Goal: Task Accomplishment & Management: Manage account settings

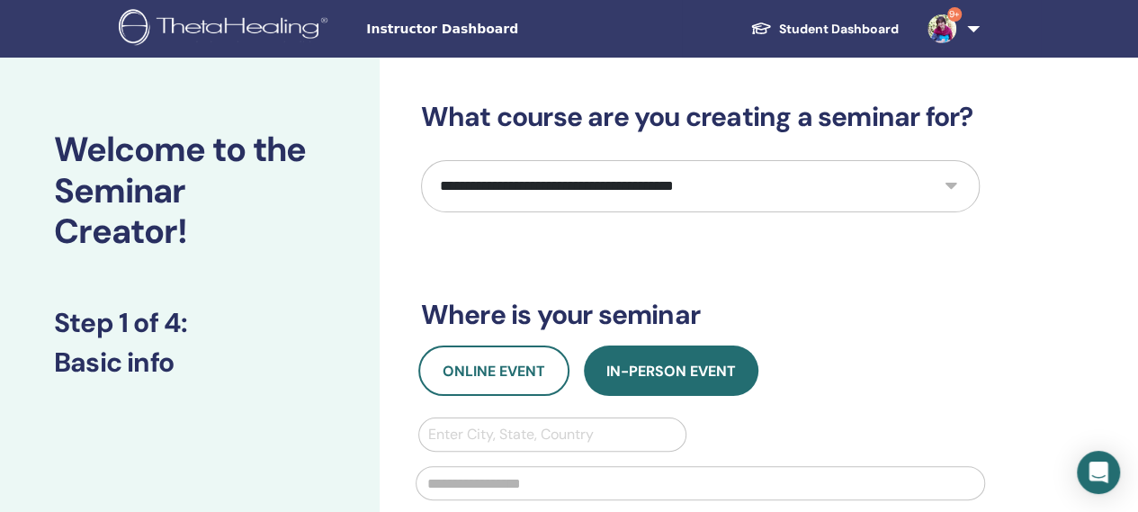
click at [389, 26] on span "Instructor Dashboard" at bounding box center [501, 29] width 270 height 19
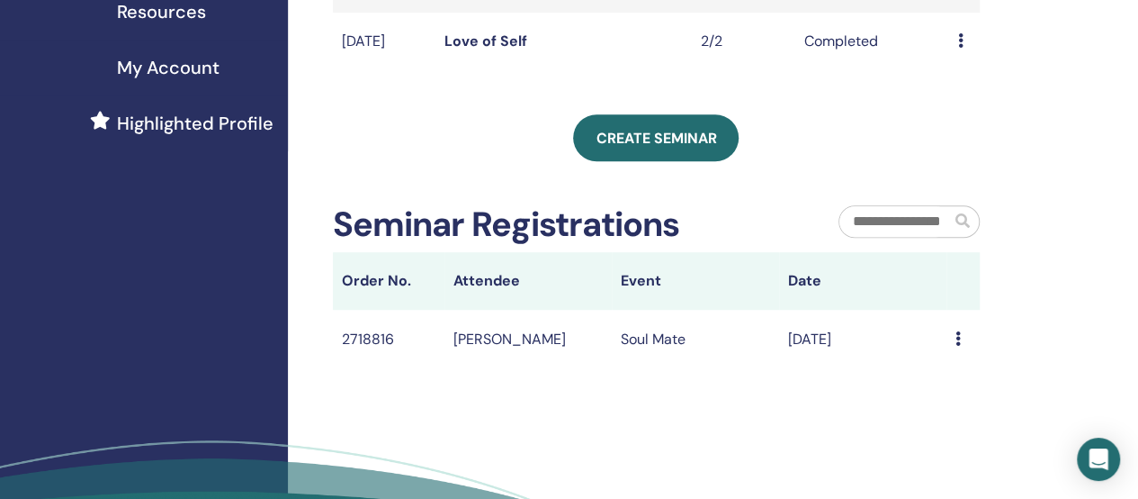
scroll to position [450, 0]
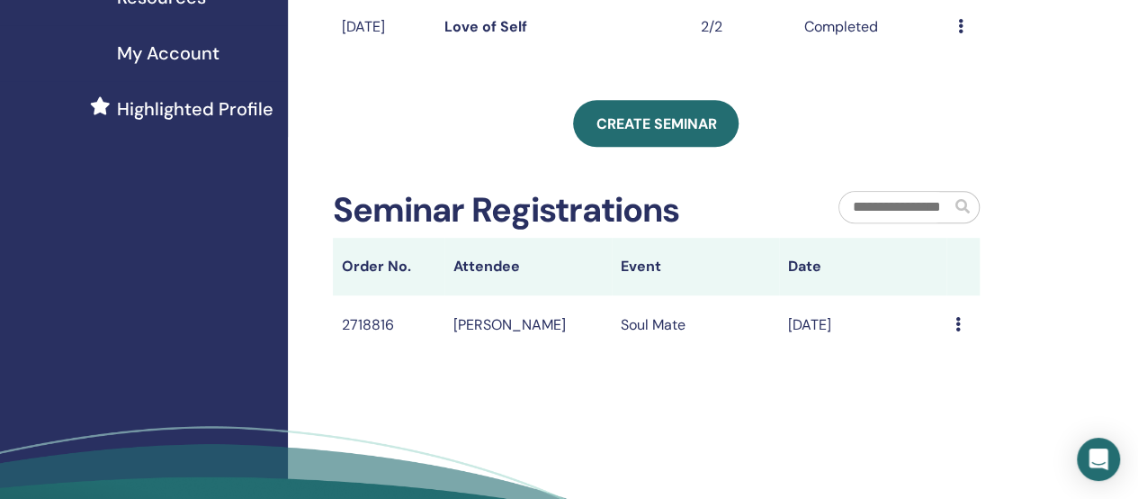
click at [956, 331] on icon at bounding box center [958, 324] width 5 height 14
click at [517, 226] on h2 "Seminar Registrations" at bounding box center [506, 210] width 346 height 41
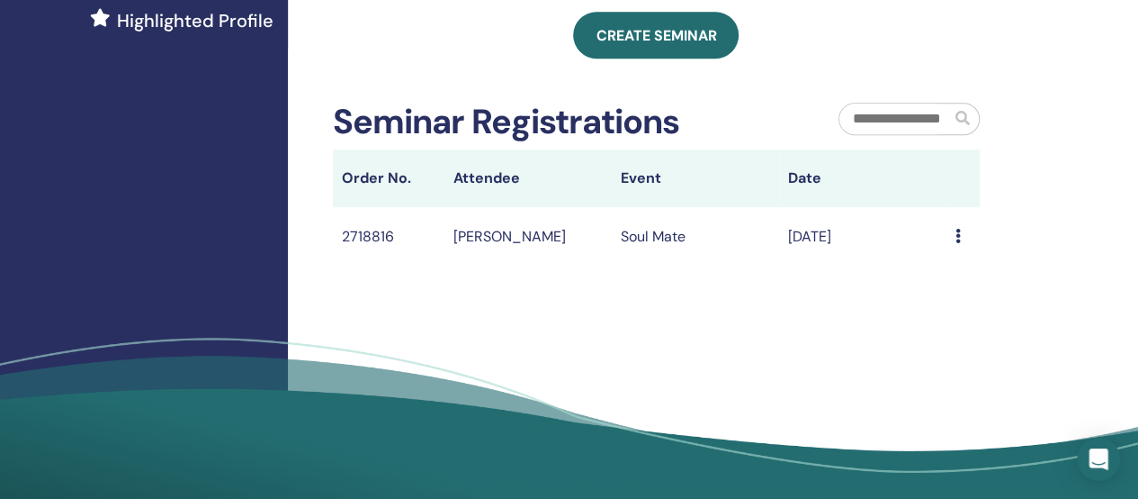
scroll to position [540, 0]
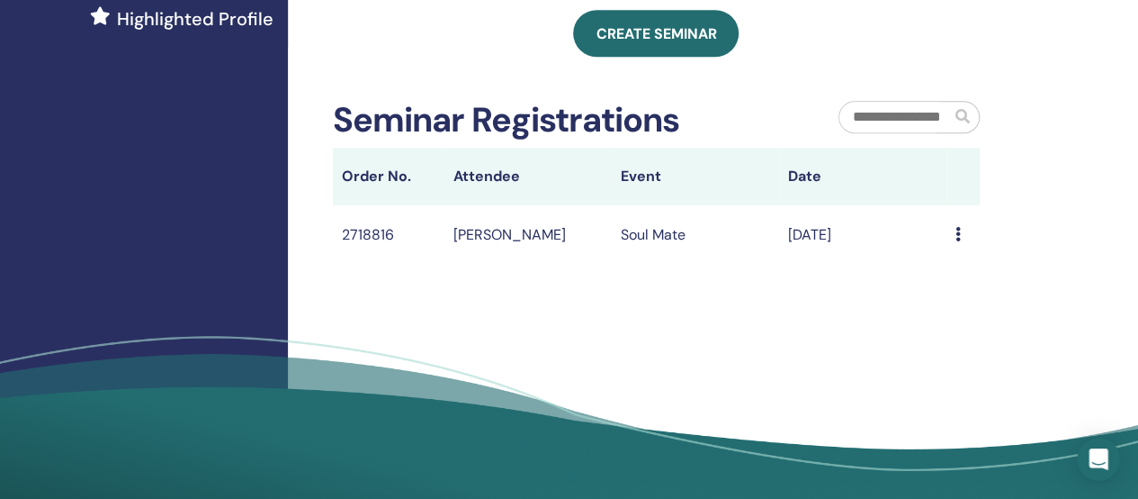
click at [364, 259] on td "2718816" at bounding box center [389, 234] width 112 height 58
click at [375, 139] on h2 "Seminar Registrations" at bounding box center [506, 120] width 346 height 41
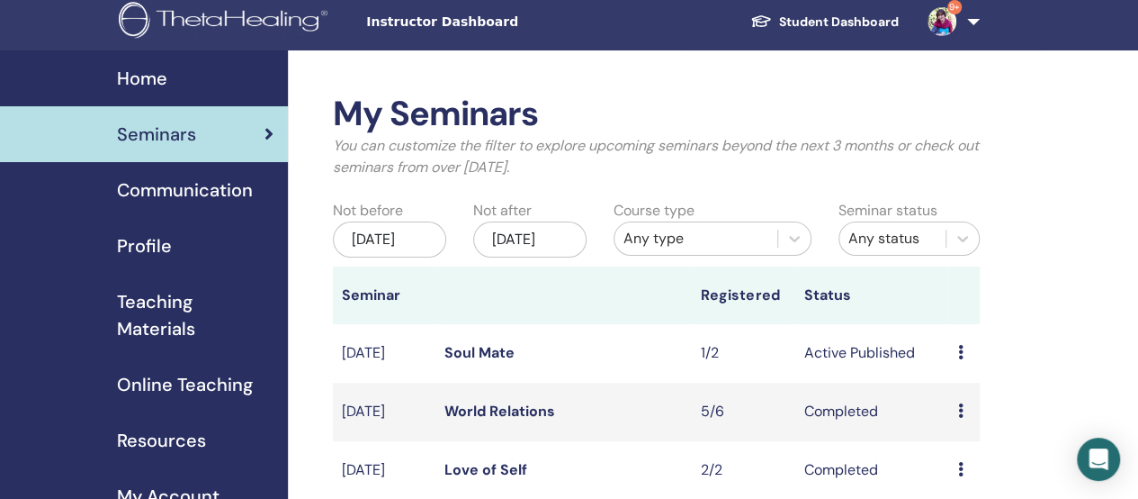
scroll to position [0, 0]
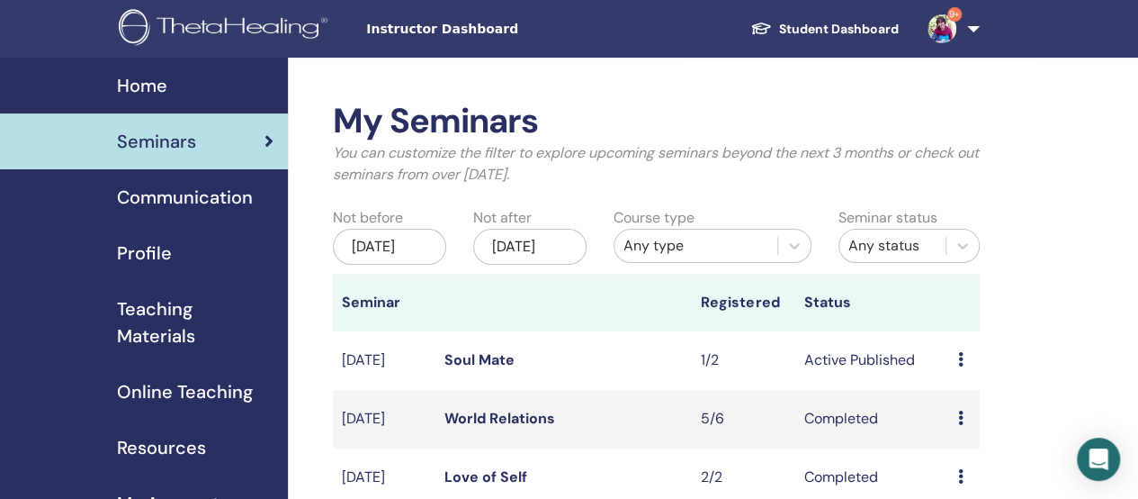
click at [193, 132] on span "Seminars" at bounding box center [156, 141] width 79 height 27
click at [482, 369] on link "Soul Mate" at bounding box center [480, 359] width 70 height 19
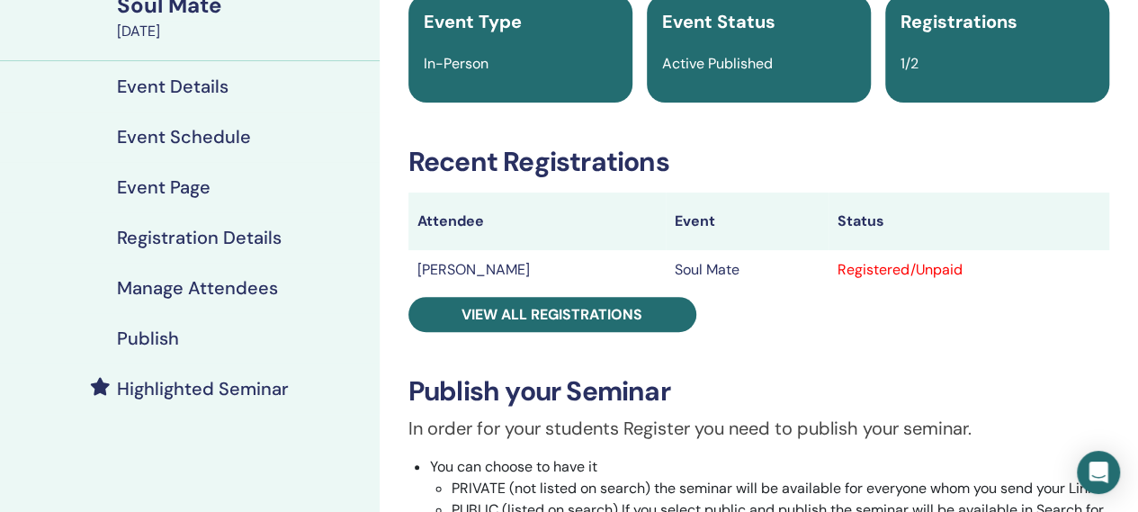
scroll to position [180, 0]
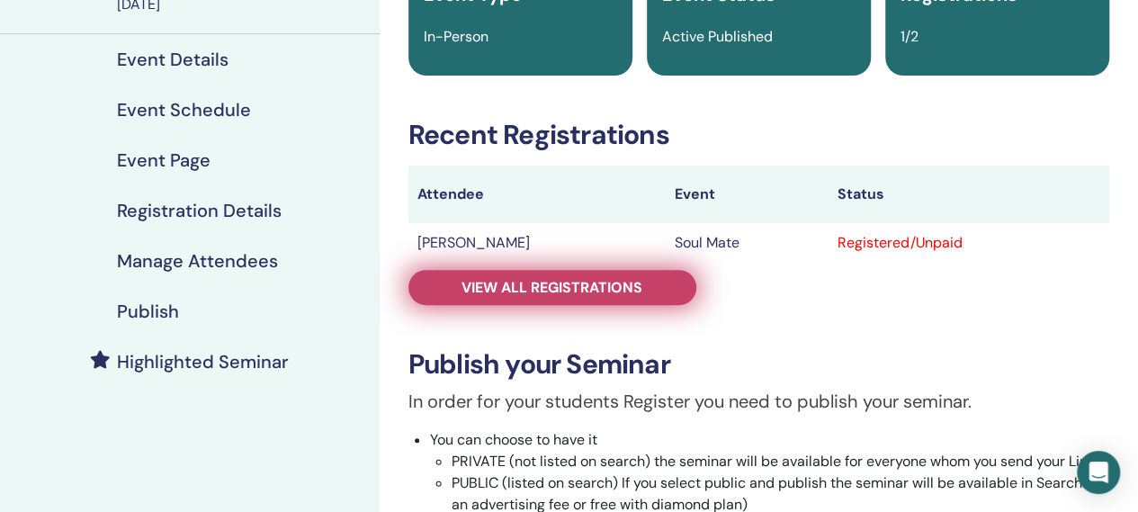
click at [574, 282] on span "View all registrations" at bounding box center [552, 287] width 181 height 19
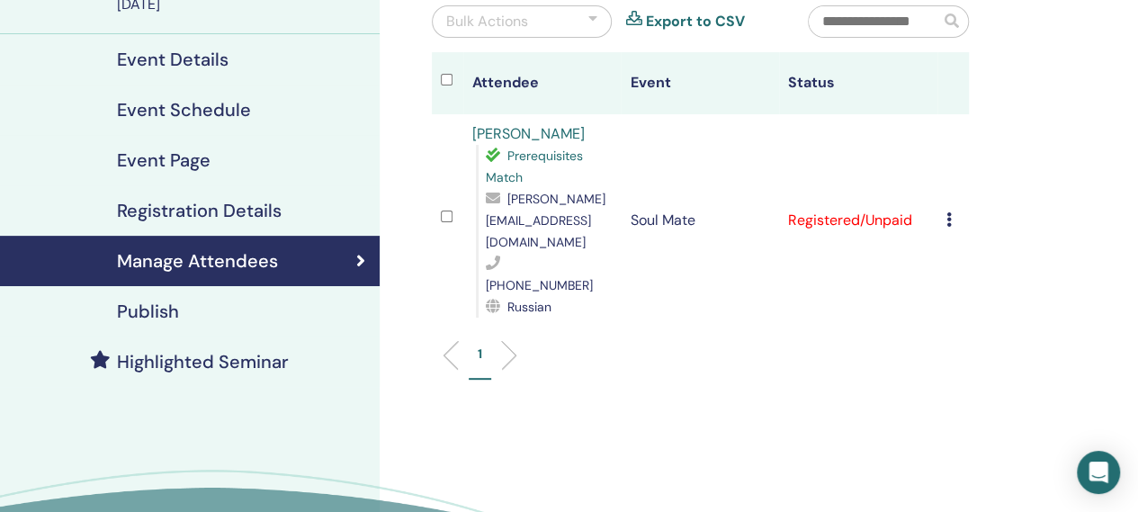
click at [950, 212] on icon at bounding box center [949, 219] width 5 height 14
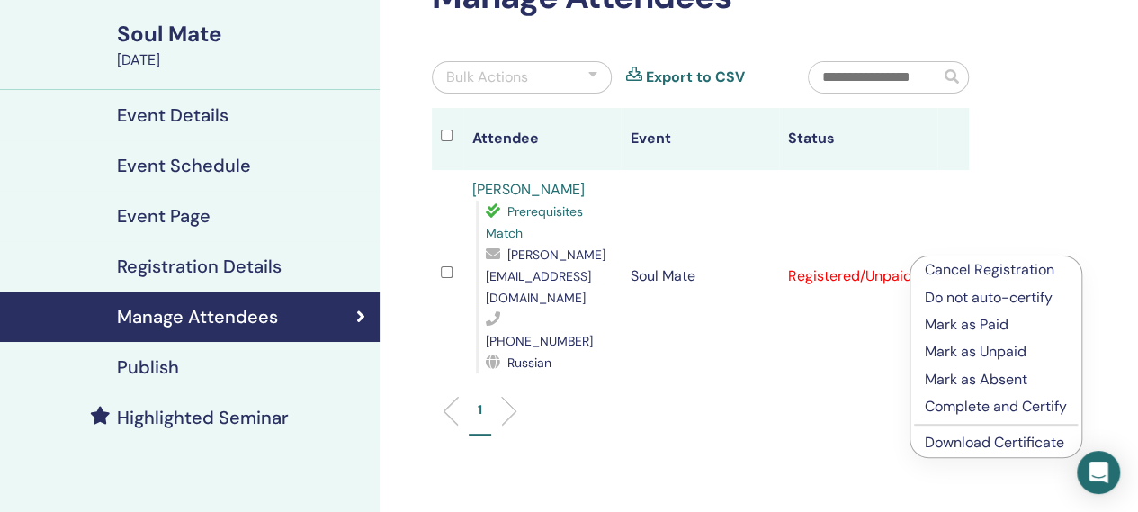
scroll to position [180, 0]
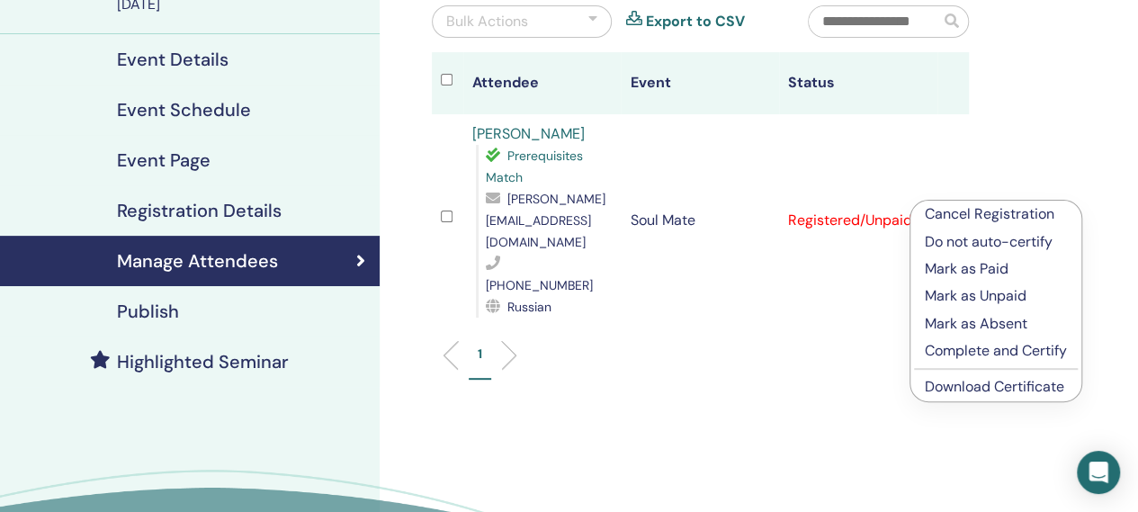
click at [972, 265] on p "Mark as Paid" at bounding box center [996, 269] width 142 height 22
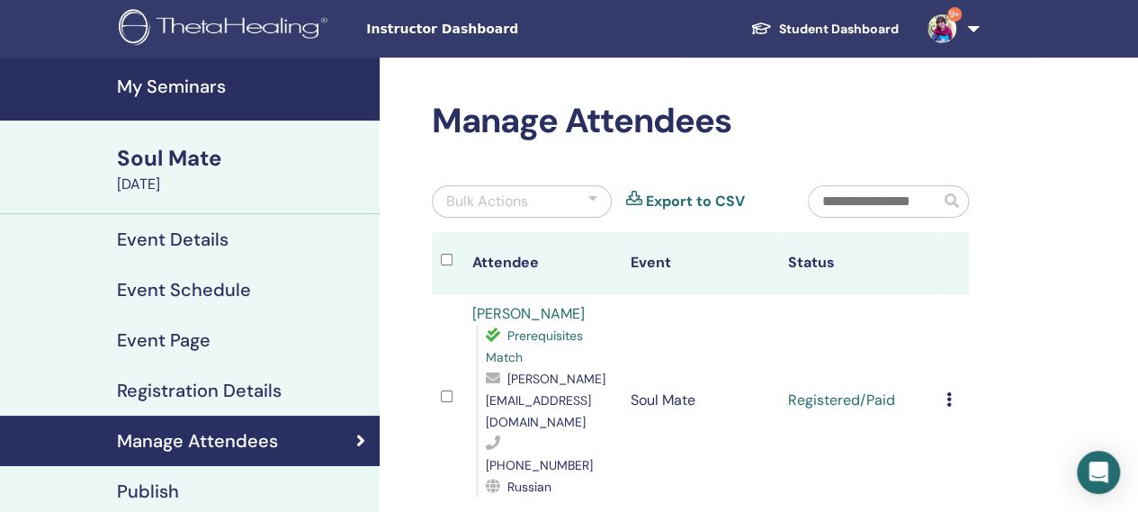
click at [943, 371] on td "Cancel Registration Do not auto-certify Mark as Paid Mark as Unpaid Mark as Abs…" at bounding box center [953, 400] width 31 height 212
click at [951, 392] on icon at bounding box center [949, 399] width 5 height 14
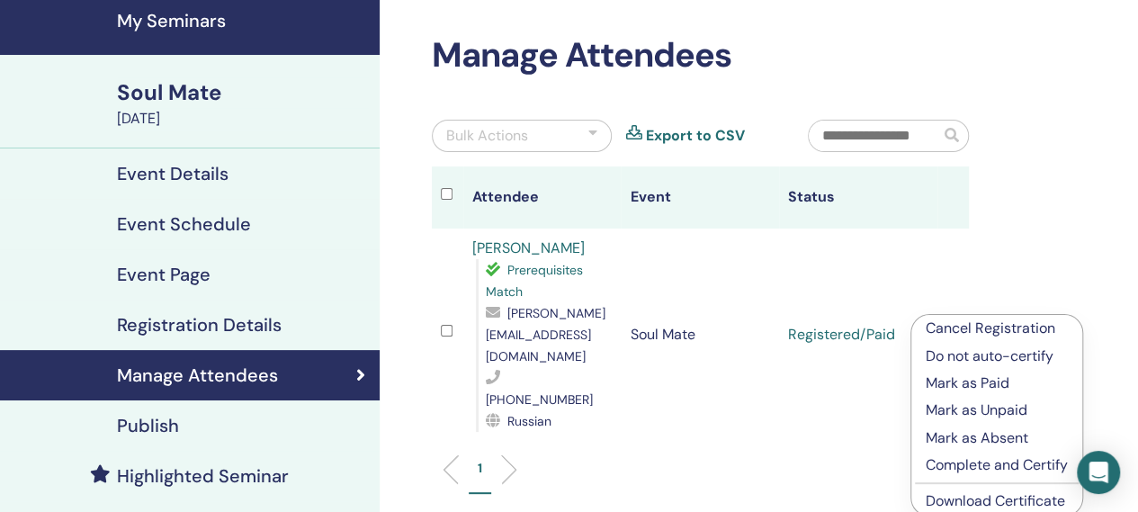
scroll to position [90, 0]
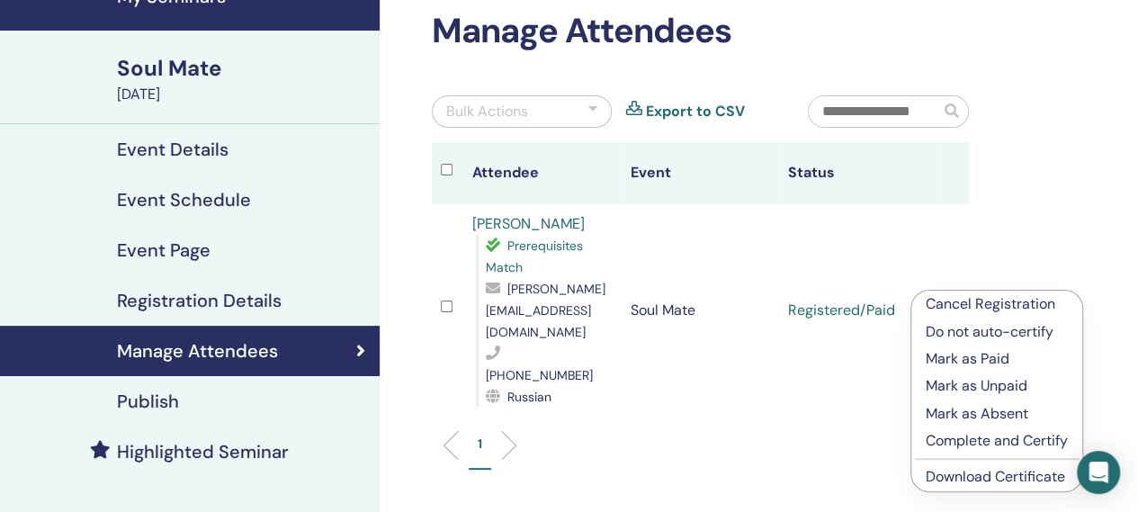
click at [950, 442] on p "Complete and Certify" at bounding box center [997, 441] width 142 height 22
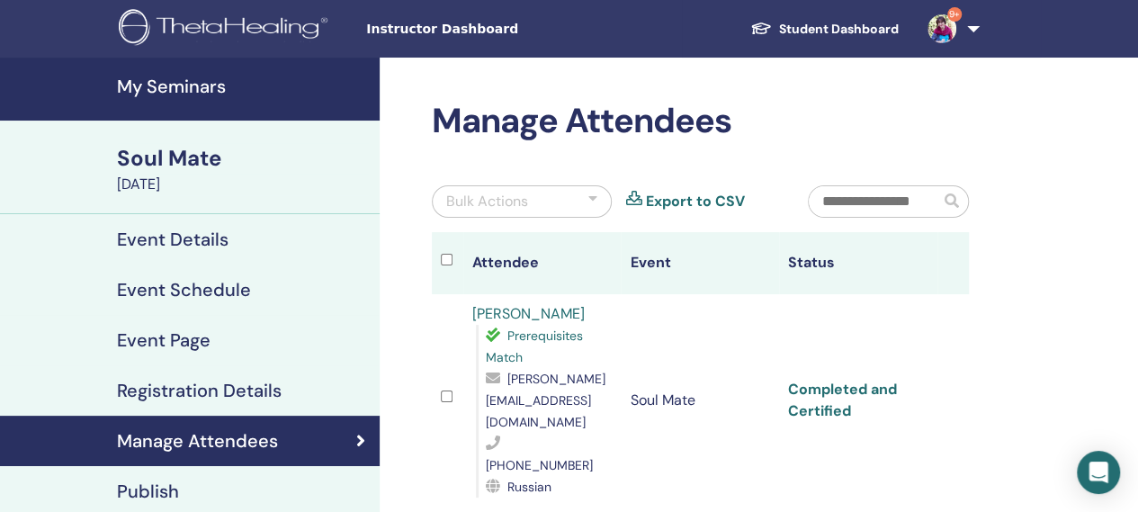
click at [797, 380] on link "Completed and Certified" at bounding box center [842, 400] width 109 height 40
